Goal: Transaction & Acquisition: Book appointment/travel/reservation

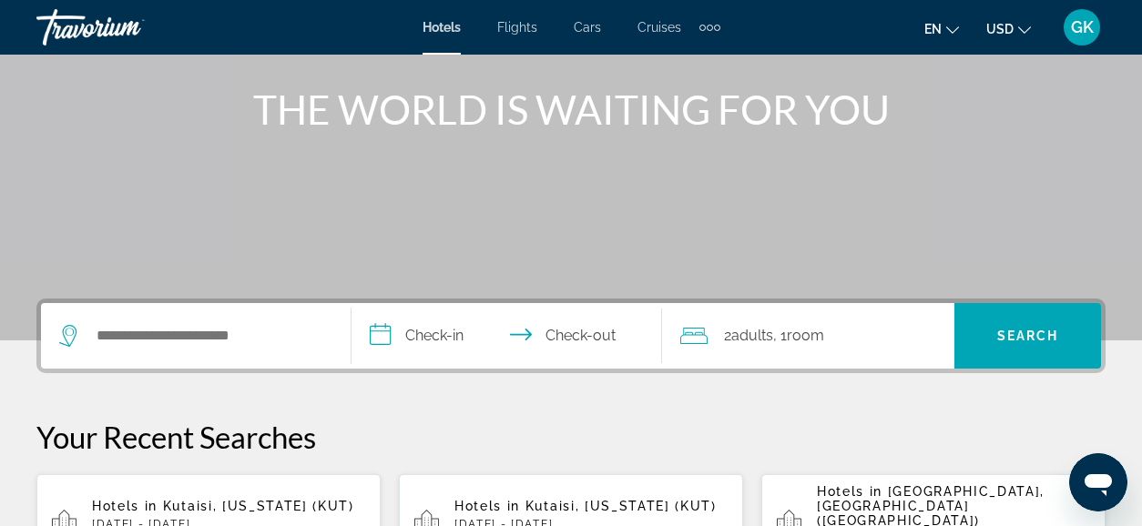
scroll to position [267, 0]
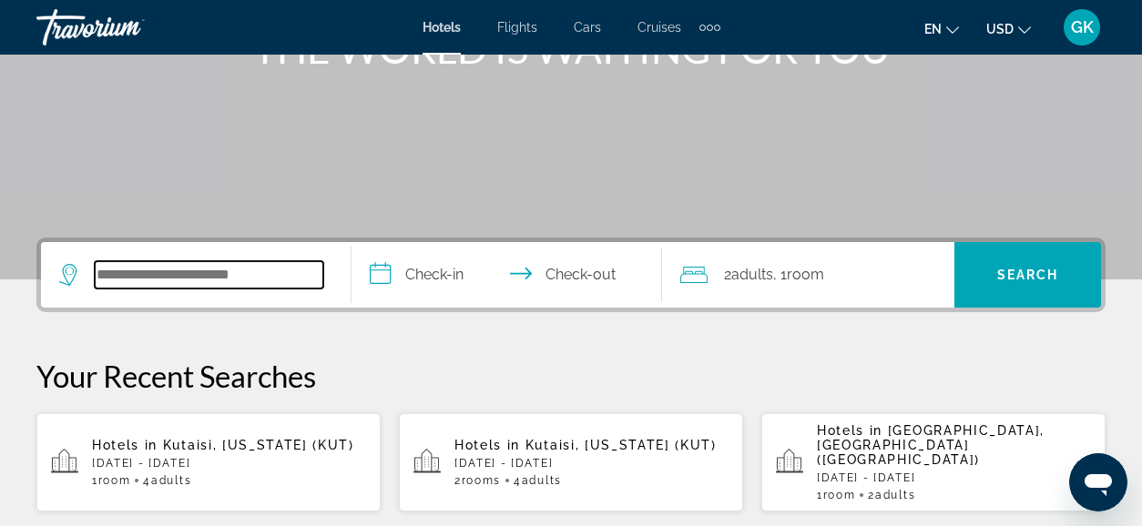
click at [188, 268] on input "Search hotel destination" at bounding box center [209, 274] width 229 height 27
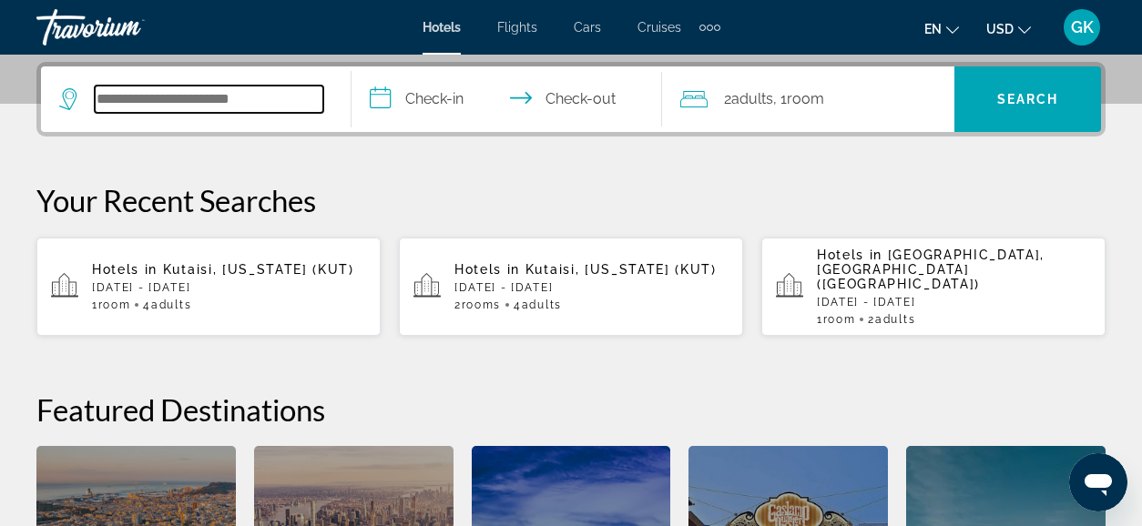
scroll to position [444, 0]
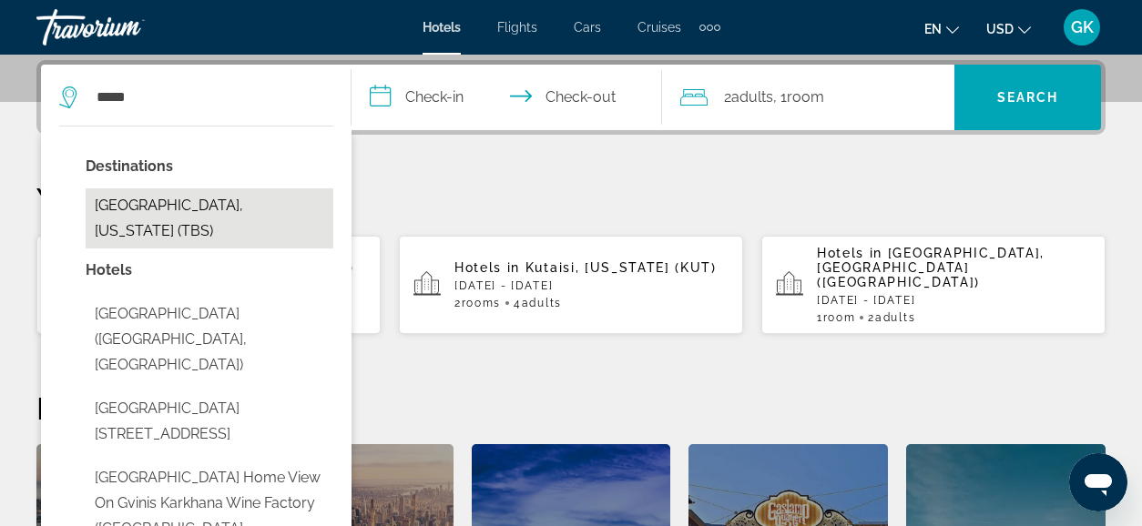
click at [163, 198] on button "[GEOGRAPHIC_DATA], [US_STATE] (TBS)" at bounding box center [210, 218] width 248 height 60
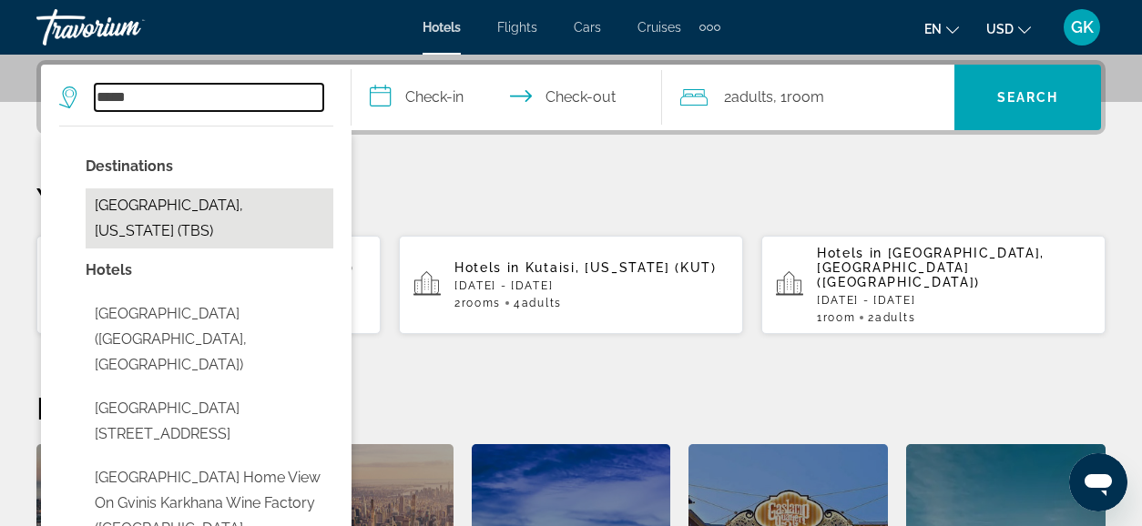
type input "**********"
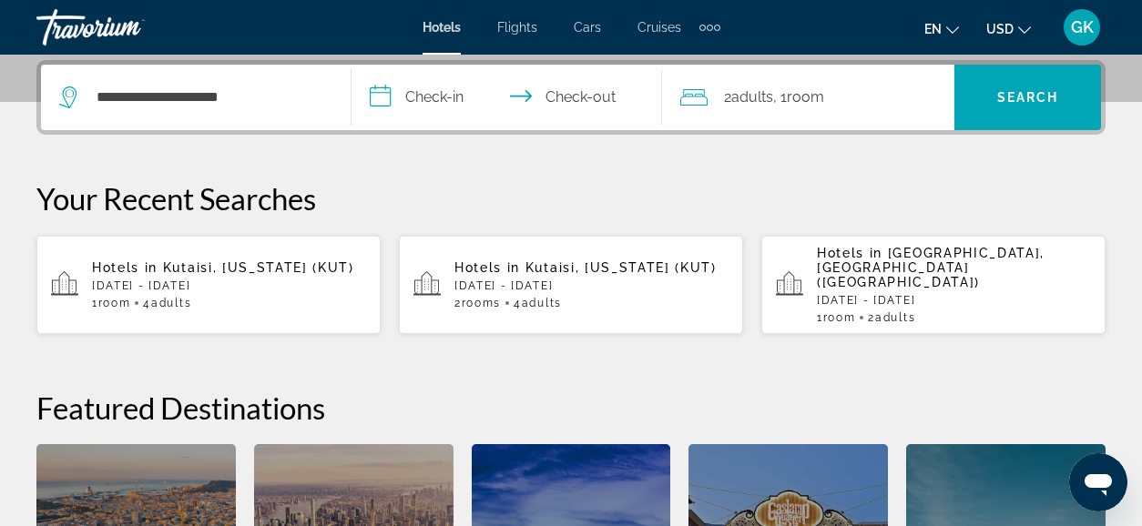
click at [434, 100] on input "**********" at bounding box center [510, 100] width 318 height 71
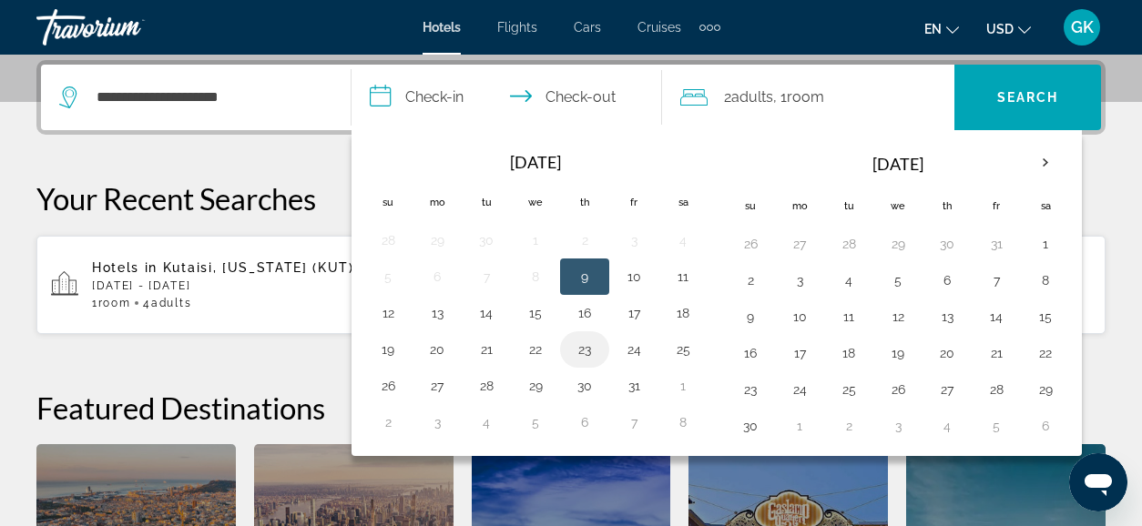
click at [588, 343] on button "23" at bounding box center [584, 349] width 29 height 25
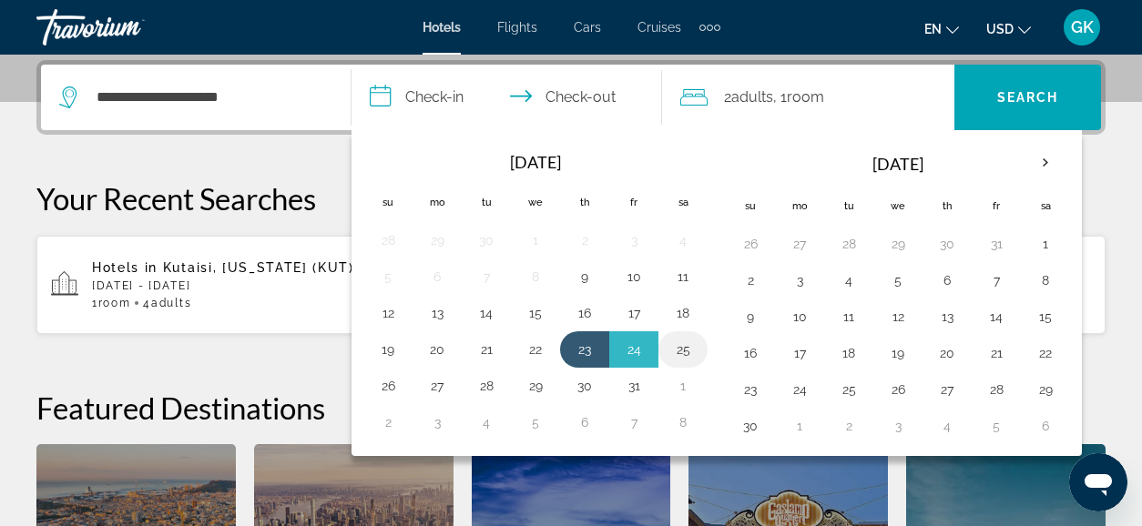
click at [686, 341] on button "25" at bounding box center [682, 349] width 29 height 25
type input "**********"
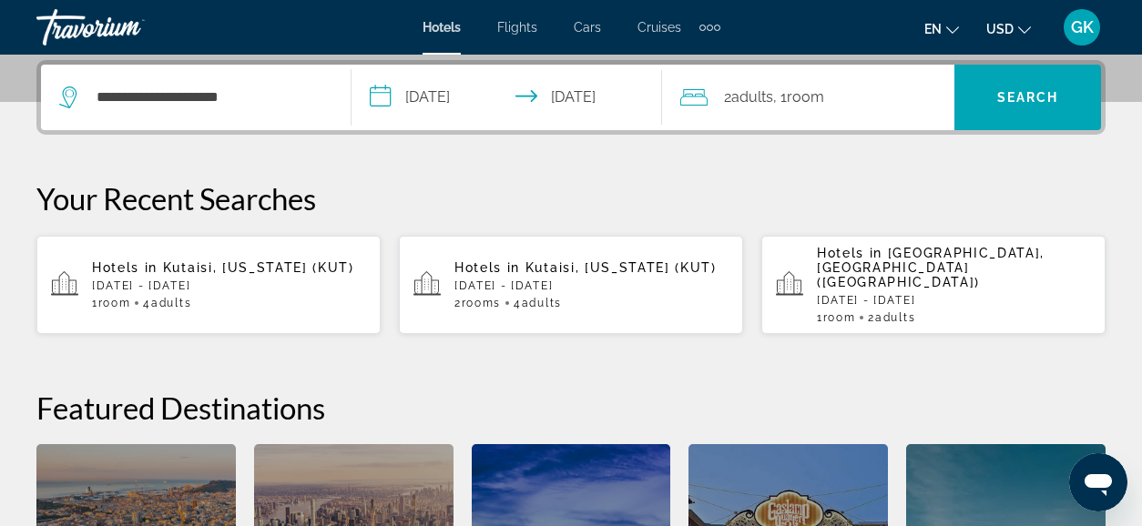
click at [783, 97] on span ", 1 Room rooms" at bounding box center [798, 97] width 51 height 25
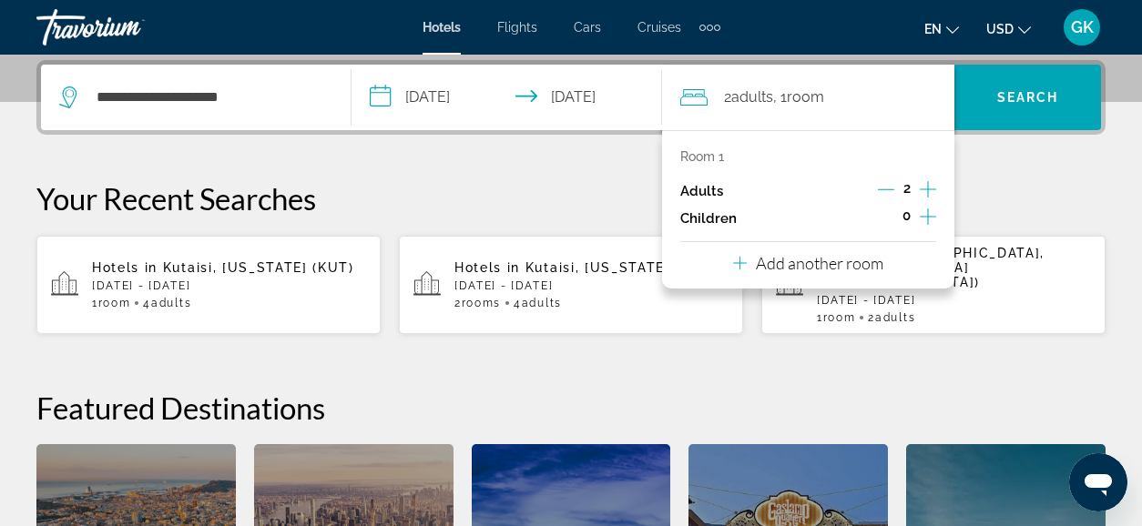
click at [925, 188] on icon "Increment adults" at bounding box center [928, 189] width 16 height 16
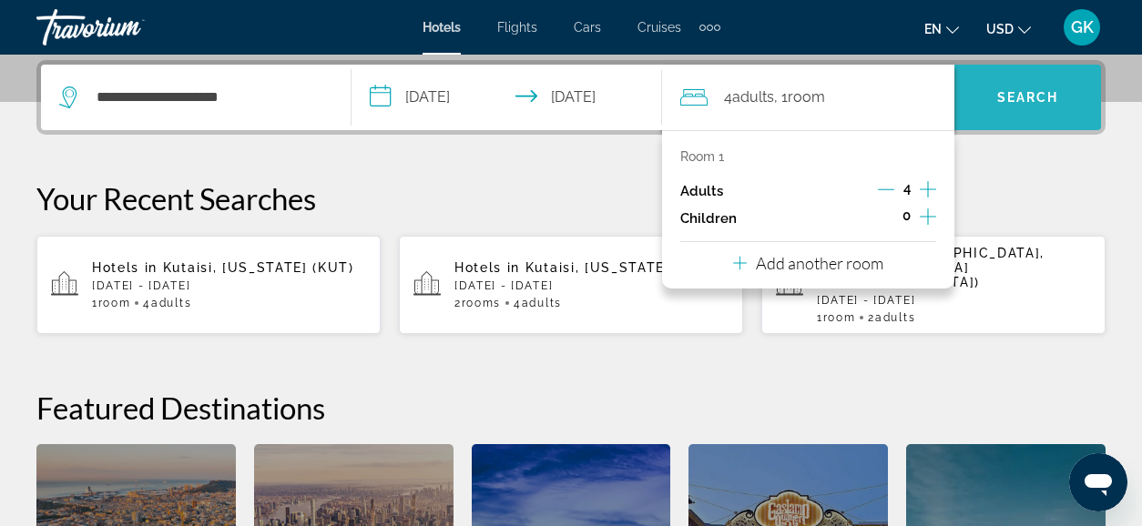
click at [1014, 92] on span "Search" at bounding box center [1028, 97] width 62 height 15
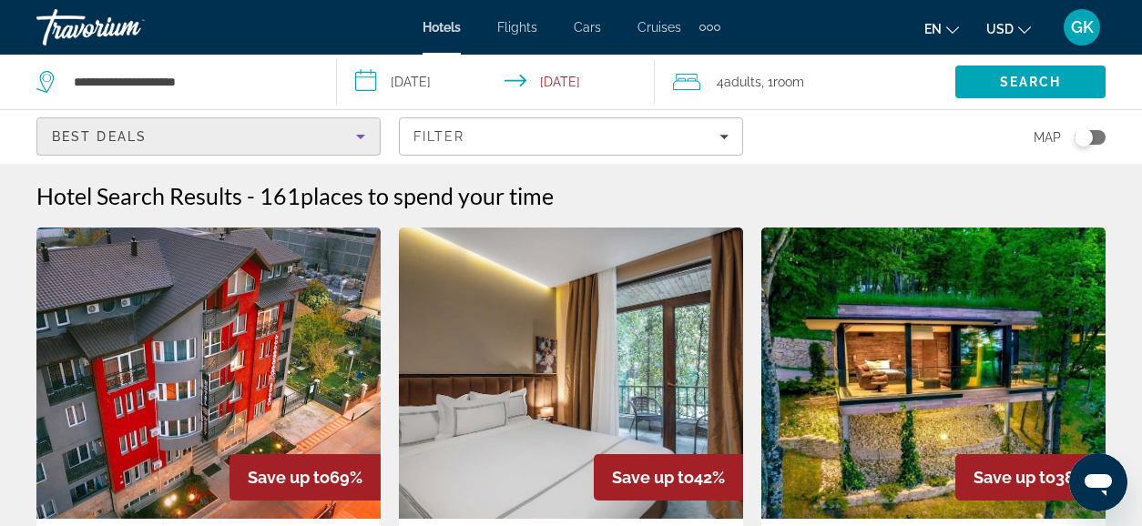
click at [361, 133] on icon "Sort by" at bounding box center [361, 137] width 22 height 22
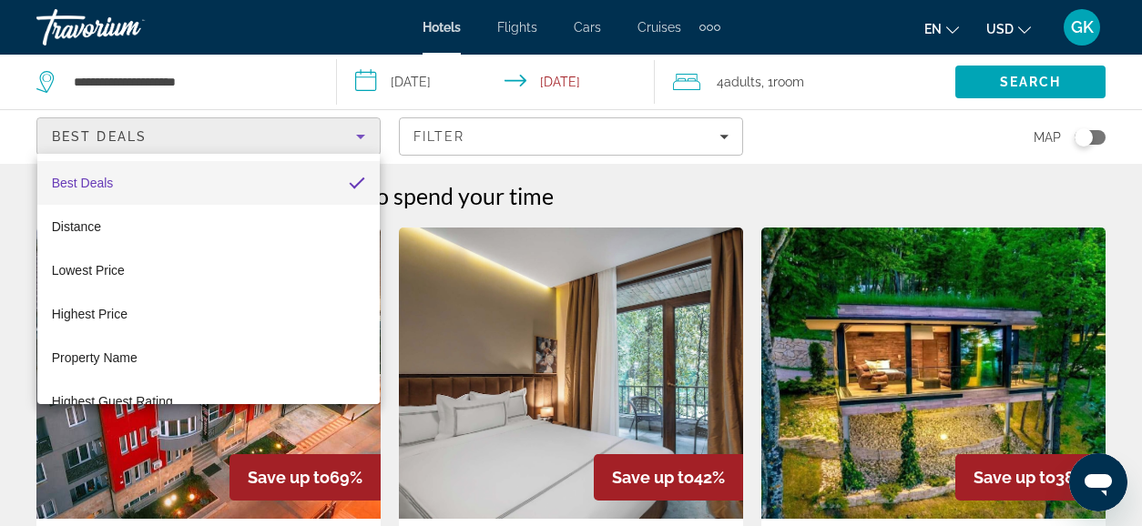
click at [742, 179] on div at bounding box center [571, 263] width 1142 height 526
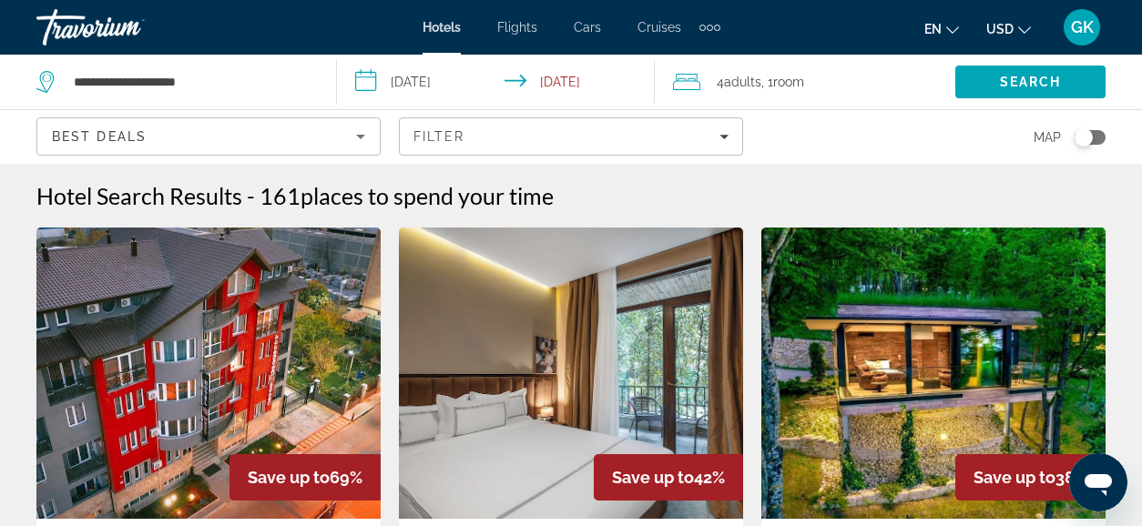
click at [364, 136] on icon "Sort by" at bounding box center [361, 137] width 22 height 22
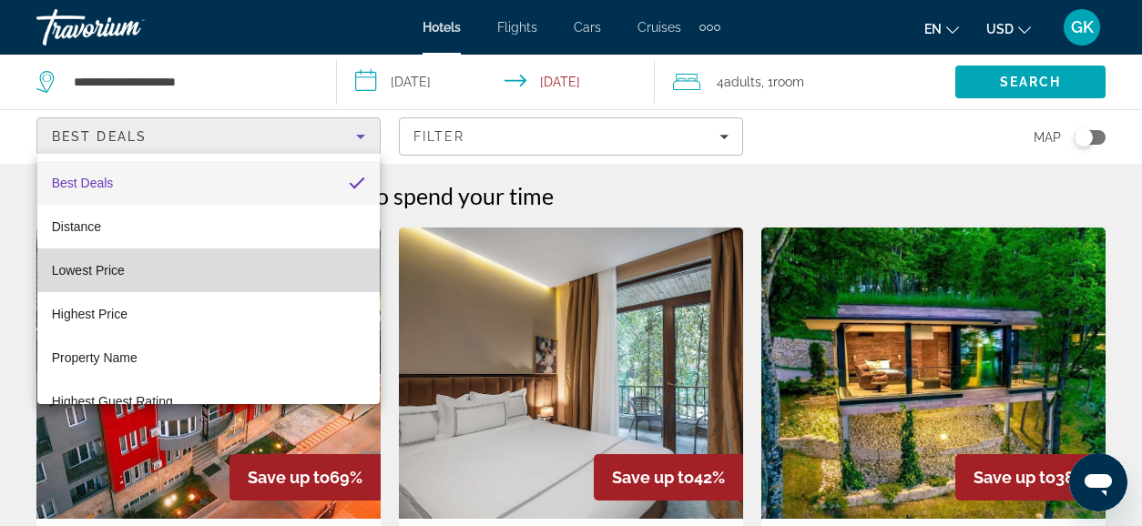
click at [329, 262] on mat-option "Lowest Price" at bounding box center [208, 271] width 343 height 44
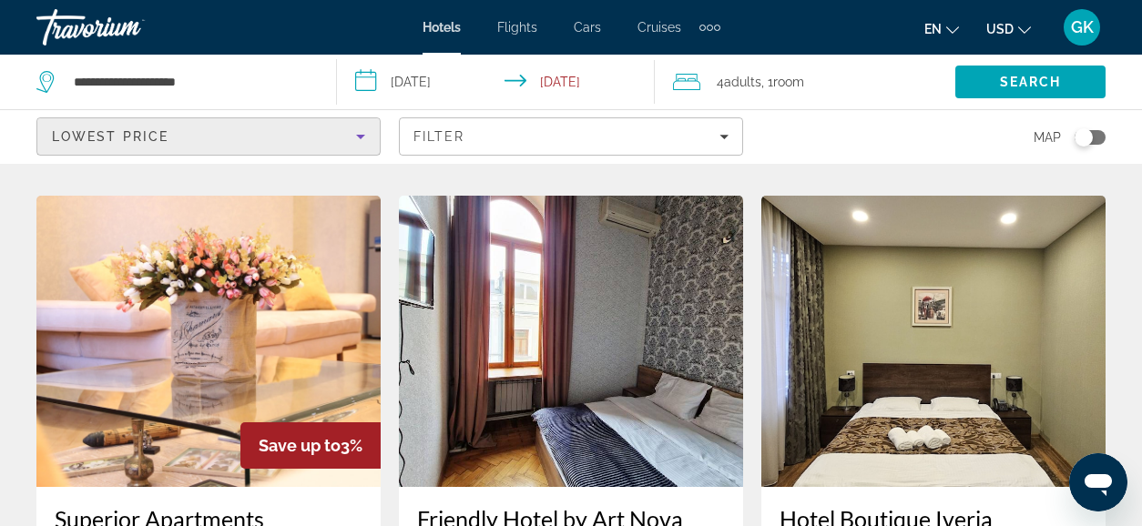
scroll to position [692, 0]
